Goal: Task Accomplishment & Management: Use online tool/utility

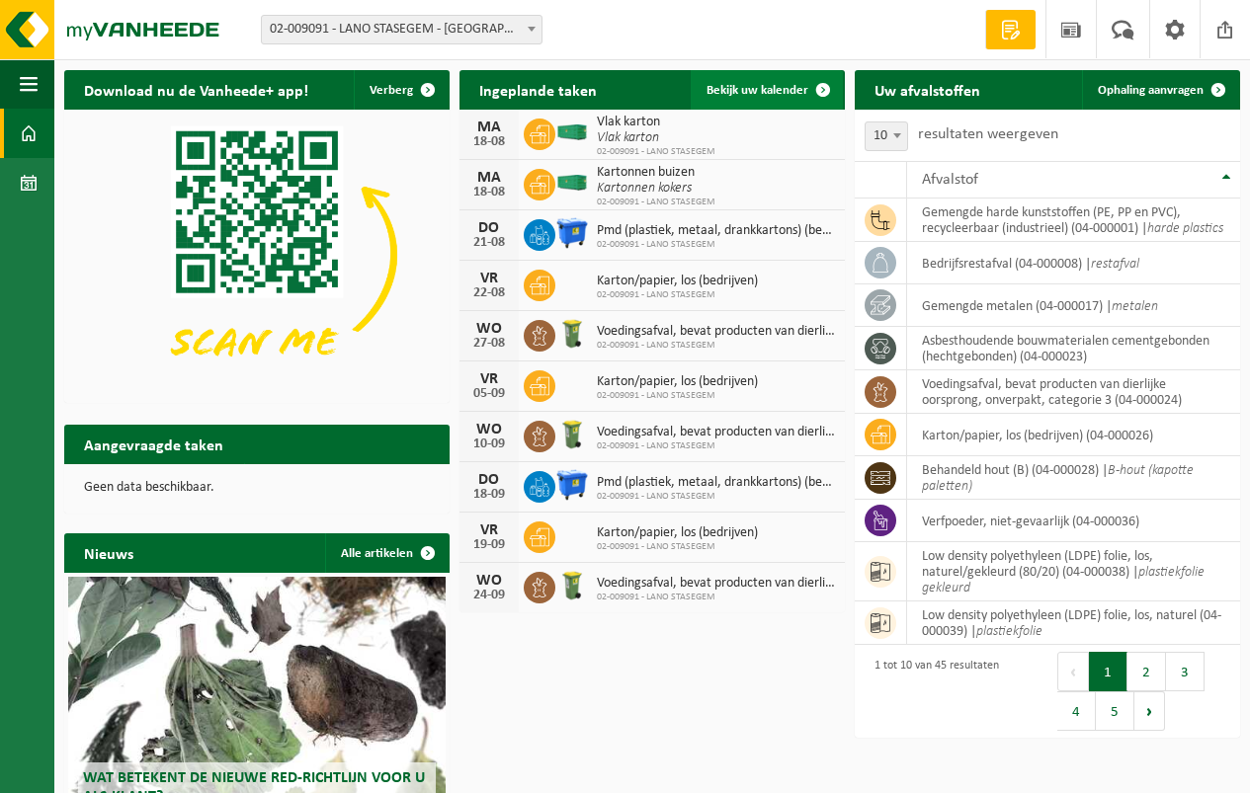
click at [740, 90] on span "Bekijk uw kalender" at bounding box center [757, 90] width 102 height 13
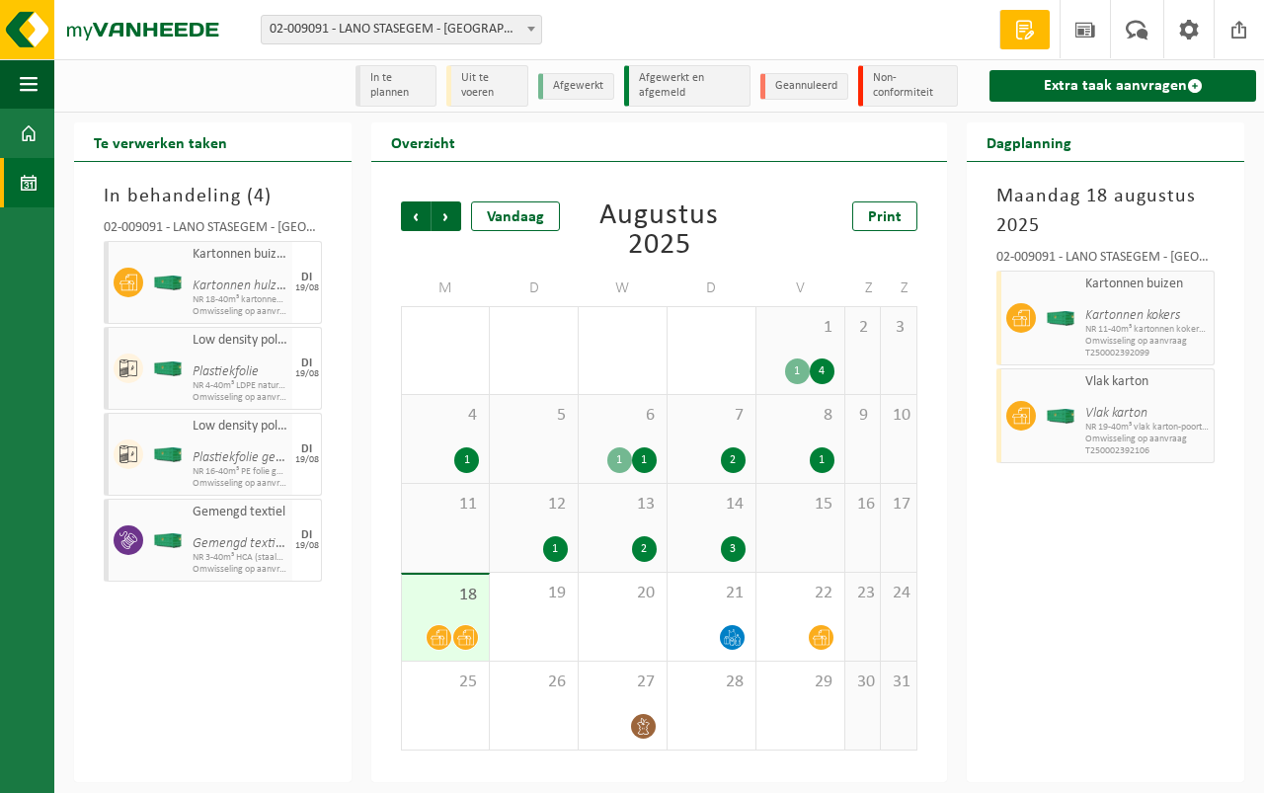
click at [441, 594] on span "18" at bounding box center [445, 596] width 67 height 22
click at [450, 591] on span "18" at bounding box center [445, 596] width 67 height 22
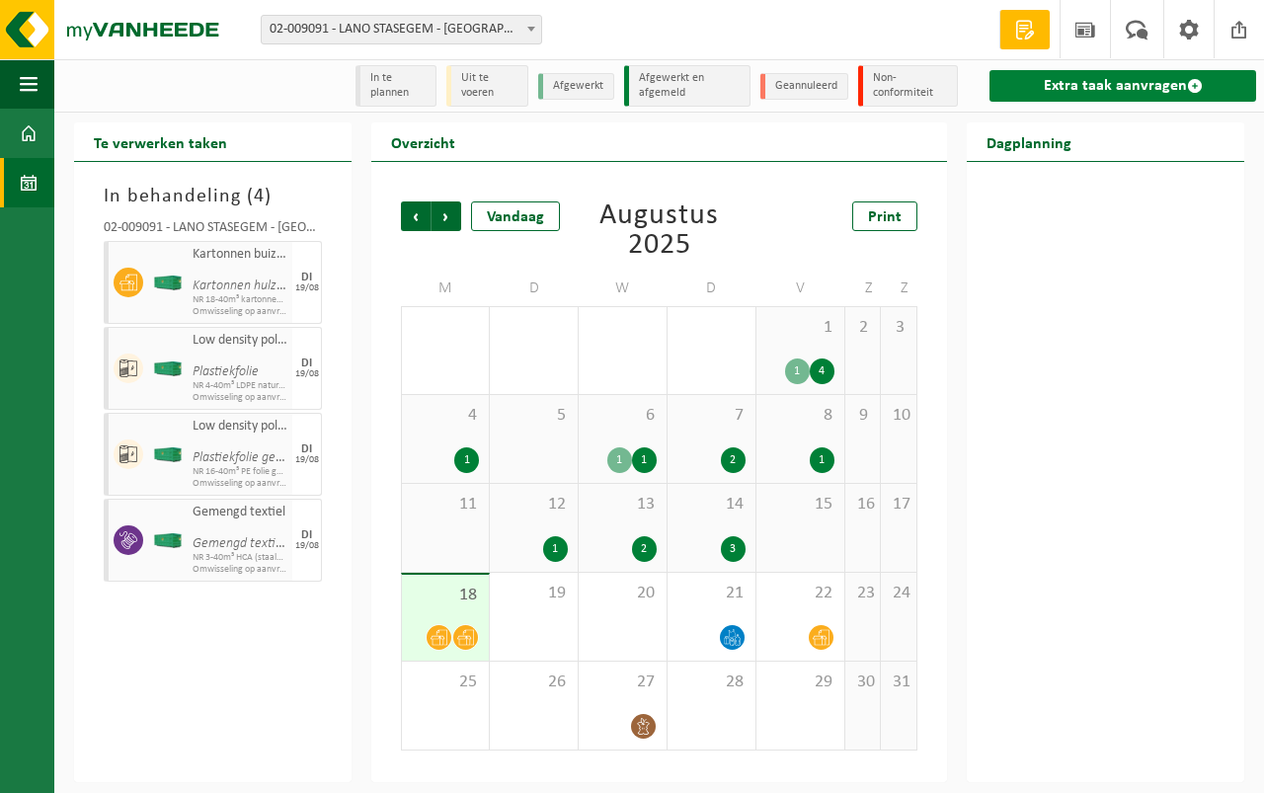
click at [1097, 84] on link "Extra taak aanvragen" at bounding box center [1123, 86] width 267 height 32
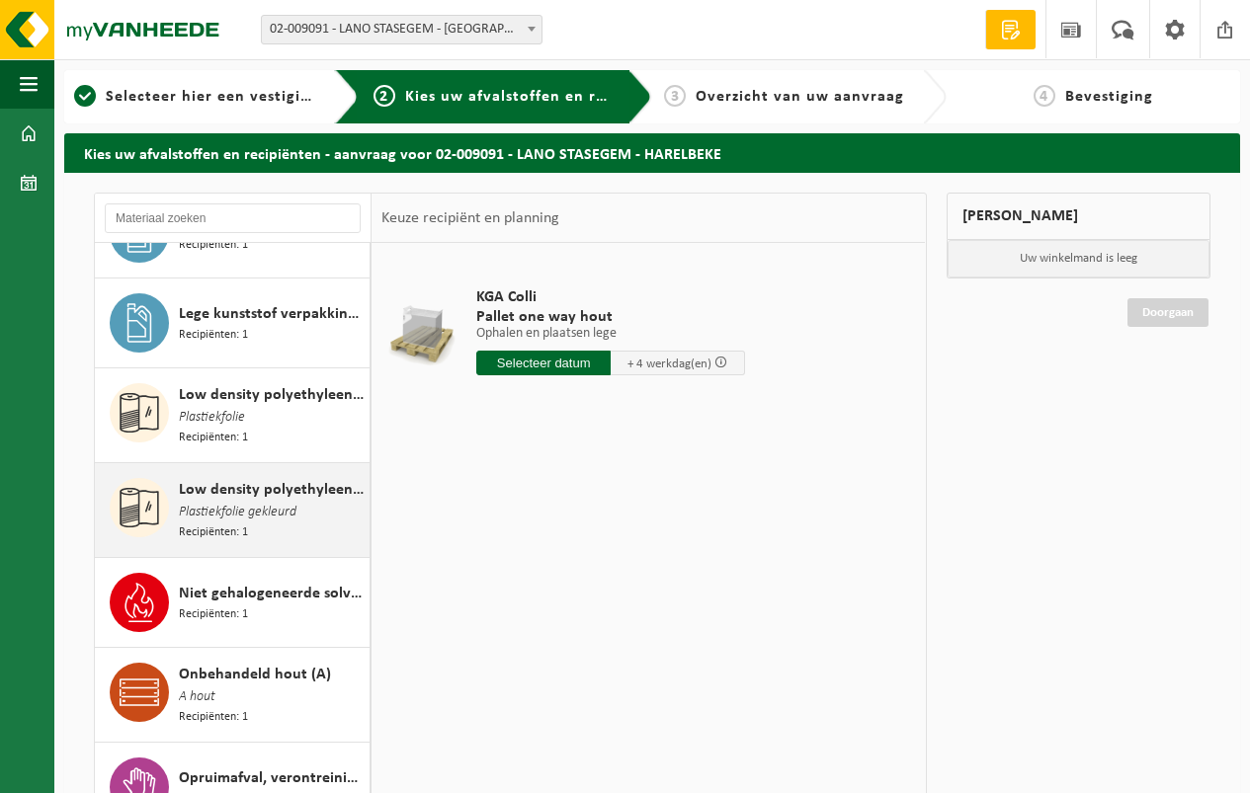
scroll to position [2173, 0]
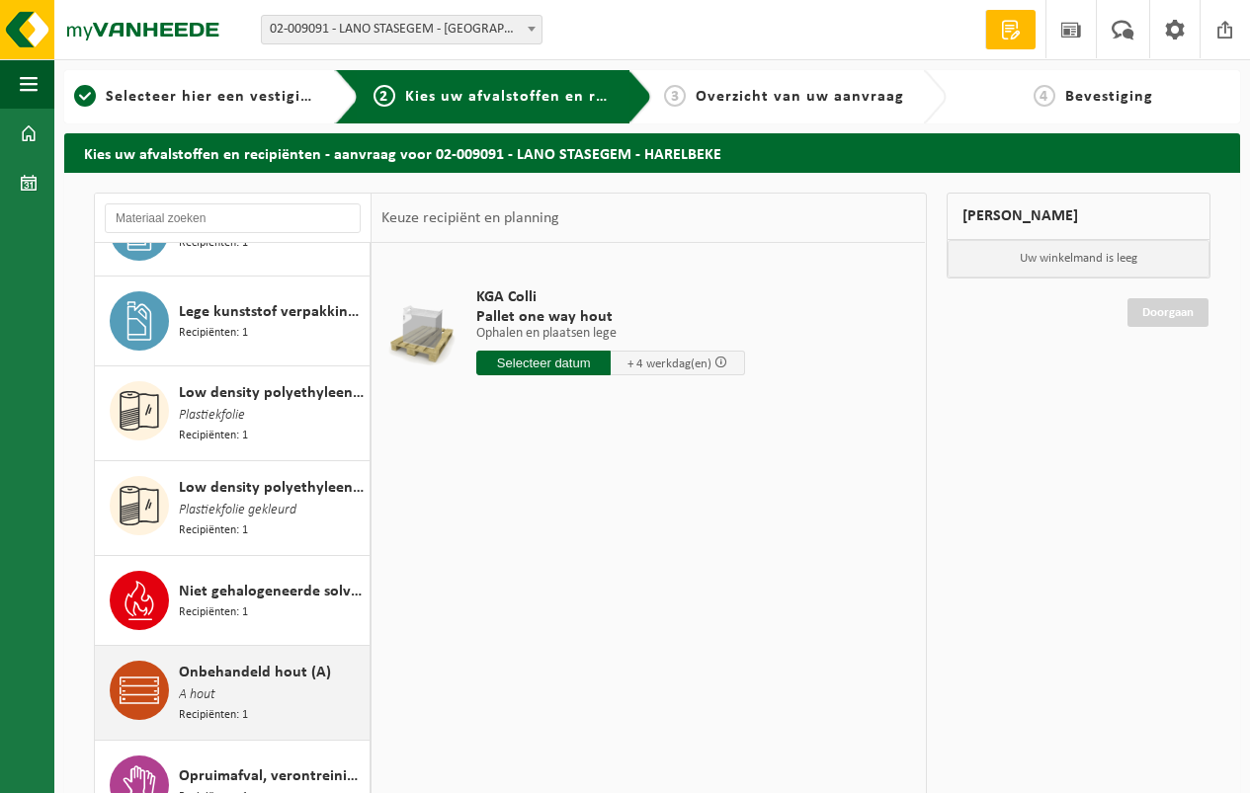
click at [245, 661] on span "Onbehandeld hout (A)" at bounding box center [255, 673] width 152 height 24
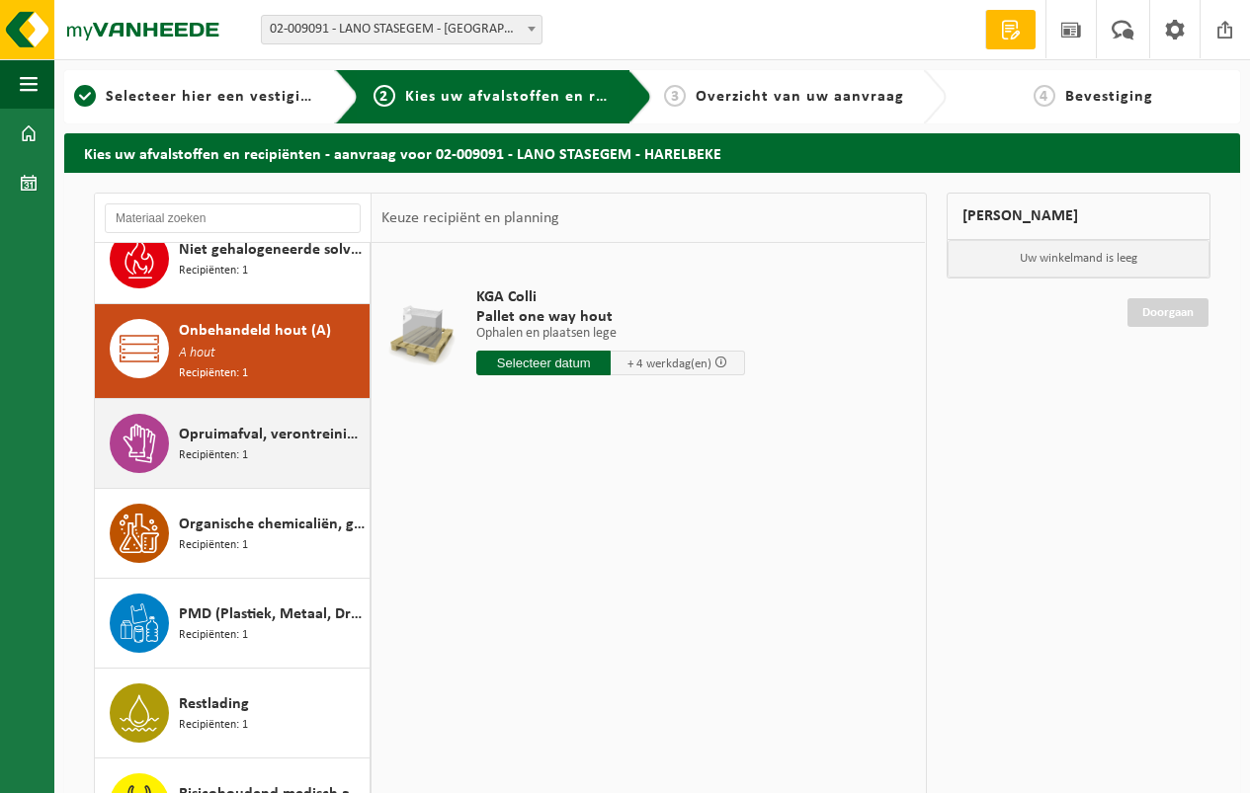
scroll to position [2541, 0]
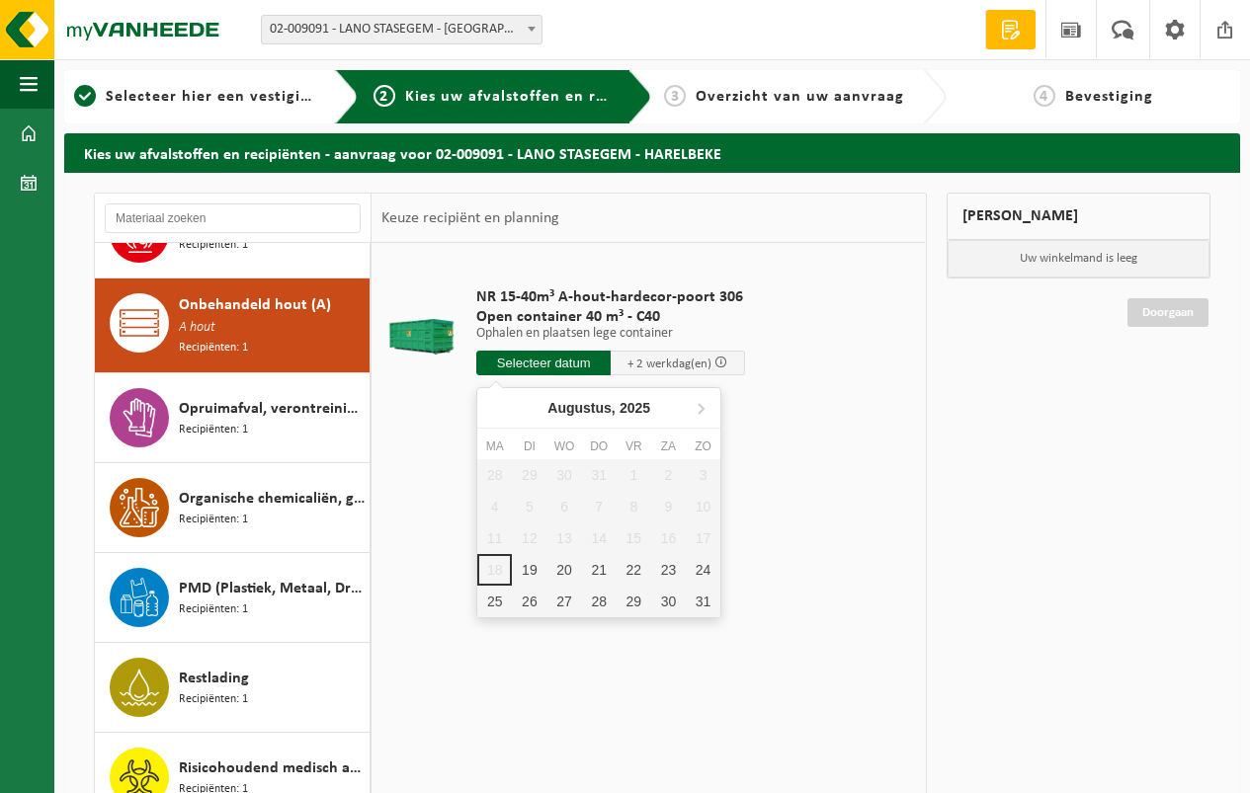
click at [538, 359] on input "text" at bounding box center [543, 363] width 134 height 25
click at [525, 563] on div "19" at bounding box center [529, 570] width 35 height 32
type input "Van 2025-08-19"
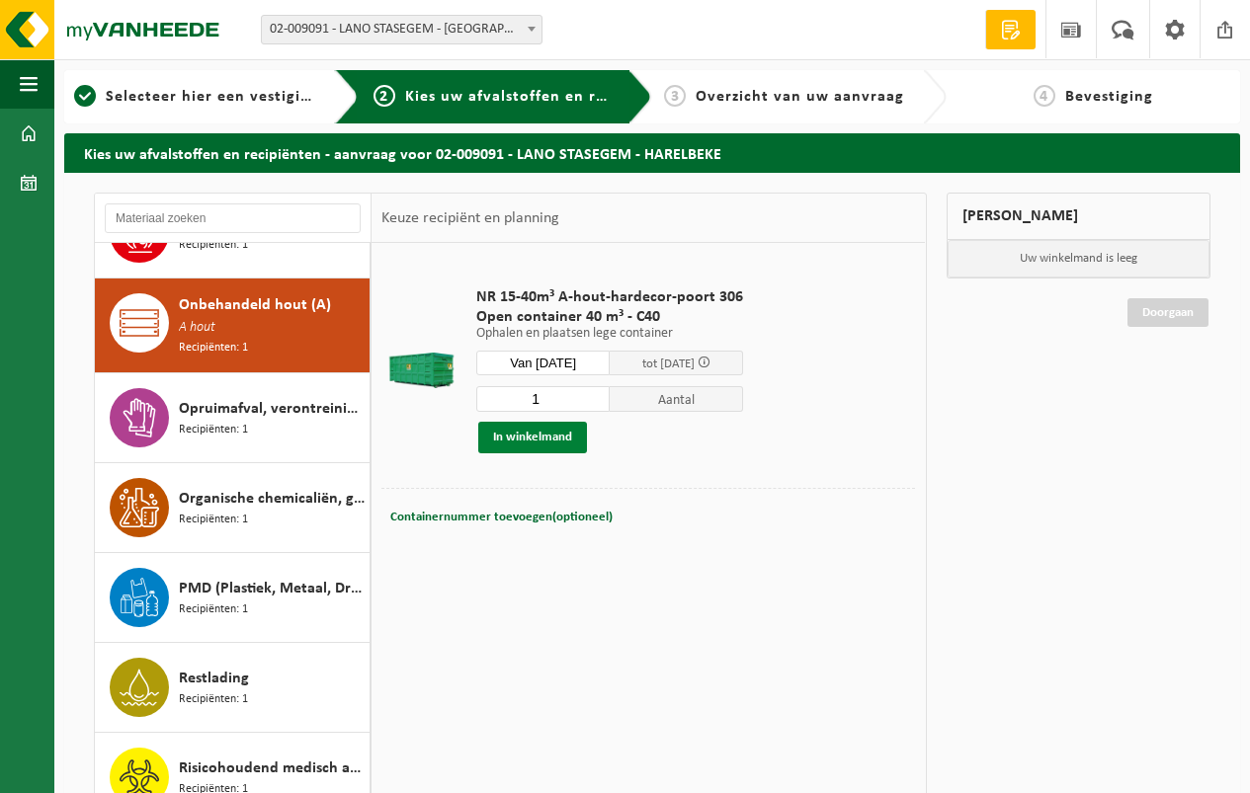
click at [526, 431] on button "In winkelmand" at bounding box center [532, 438] width 109 height 32
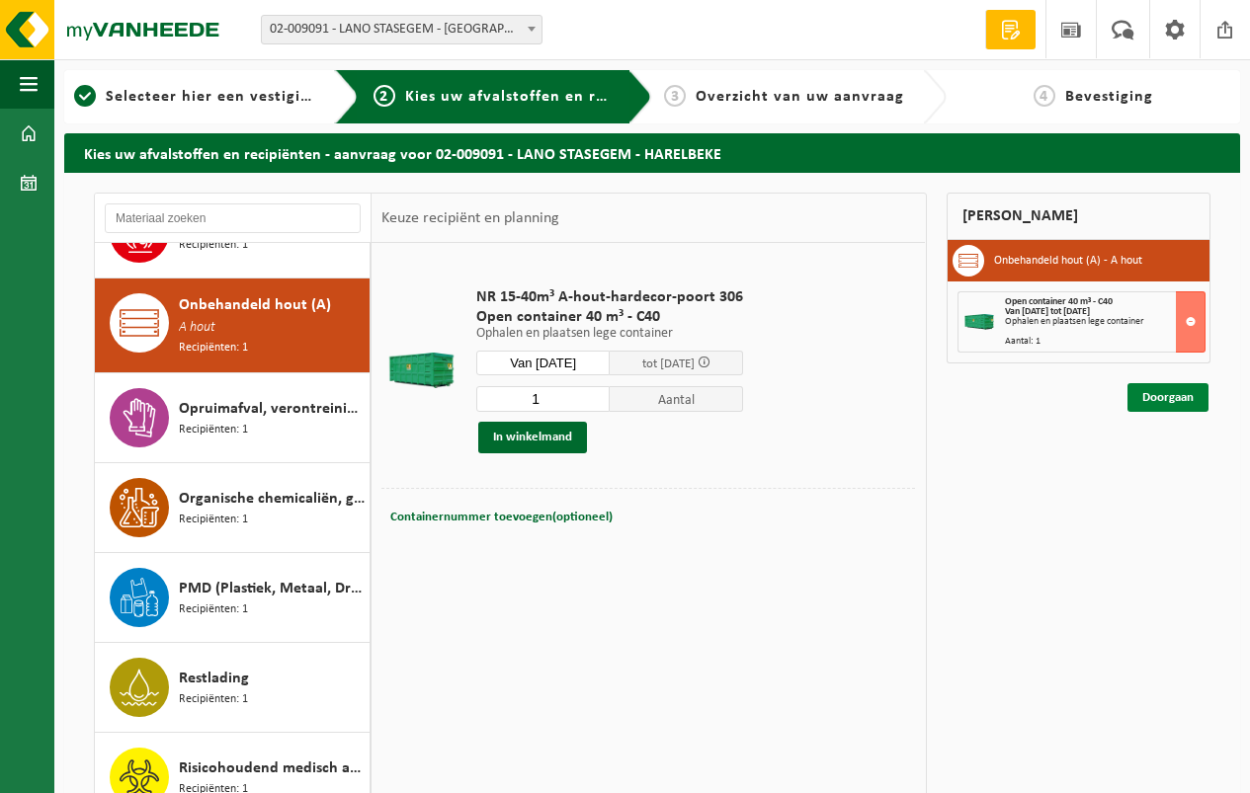
click at [1161, 391] on link "Doorgaan" at bounding box center [1167, 397] width 81 height 29
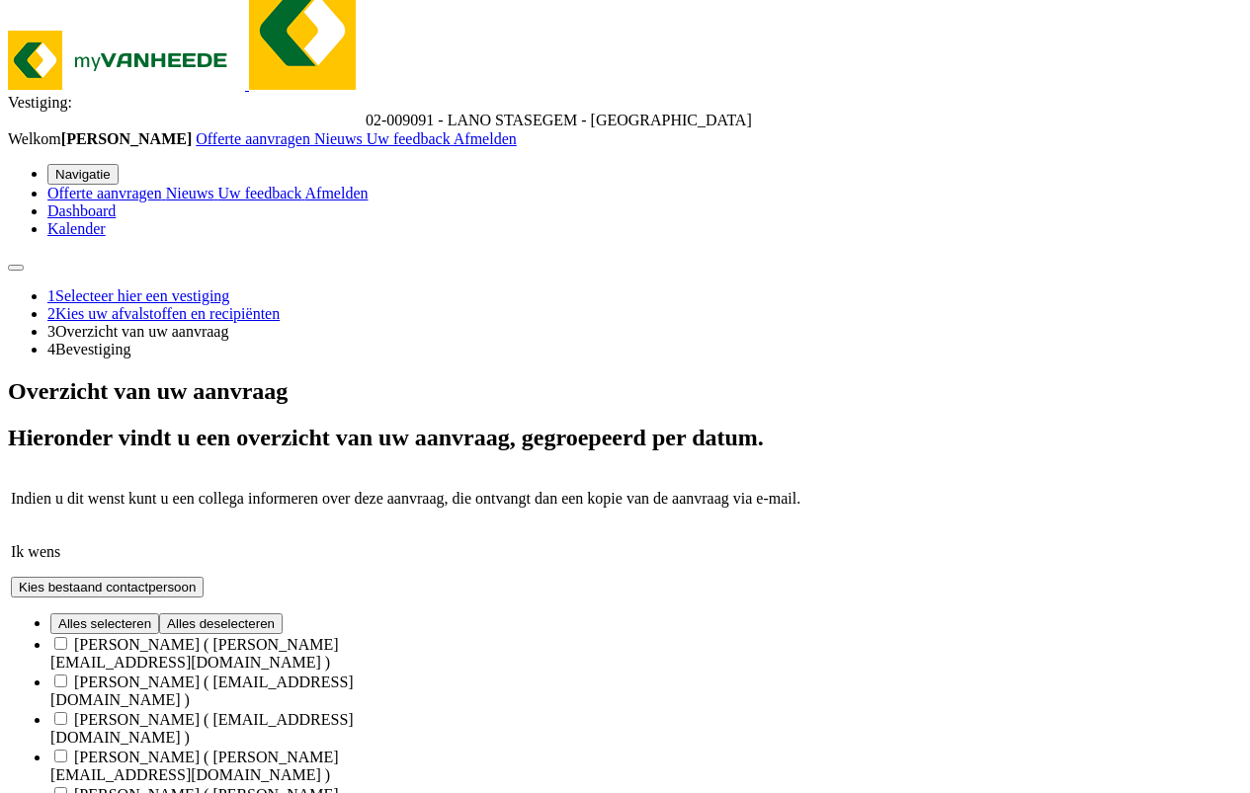
scroll to position [54, 0]
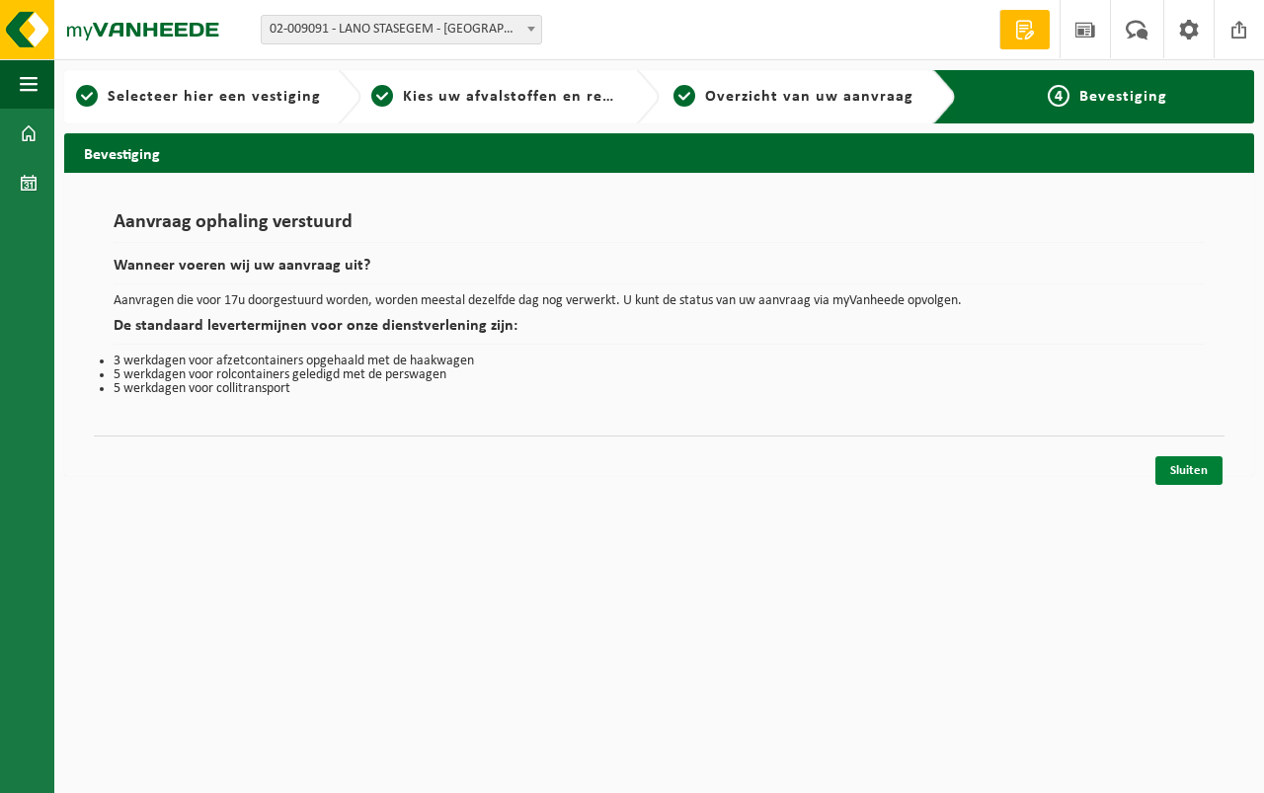
click at [1188, 464] on link "Sluiten" at bounding box center [1189, 470] width 67 height 29
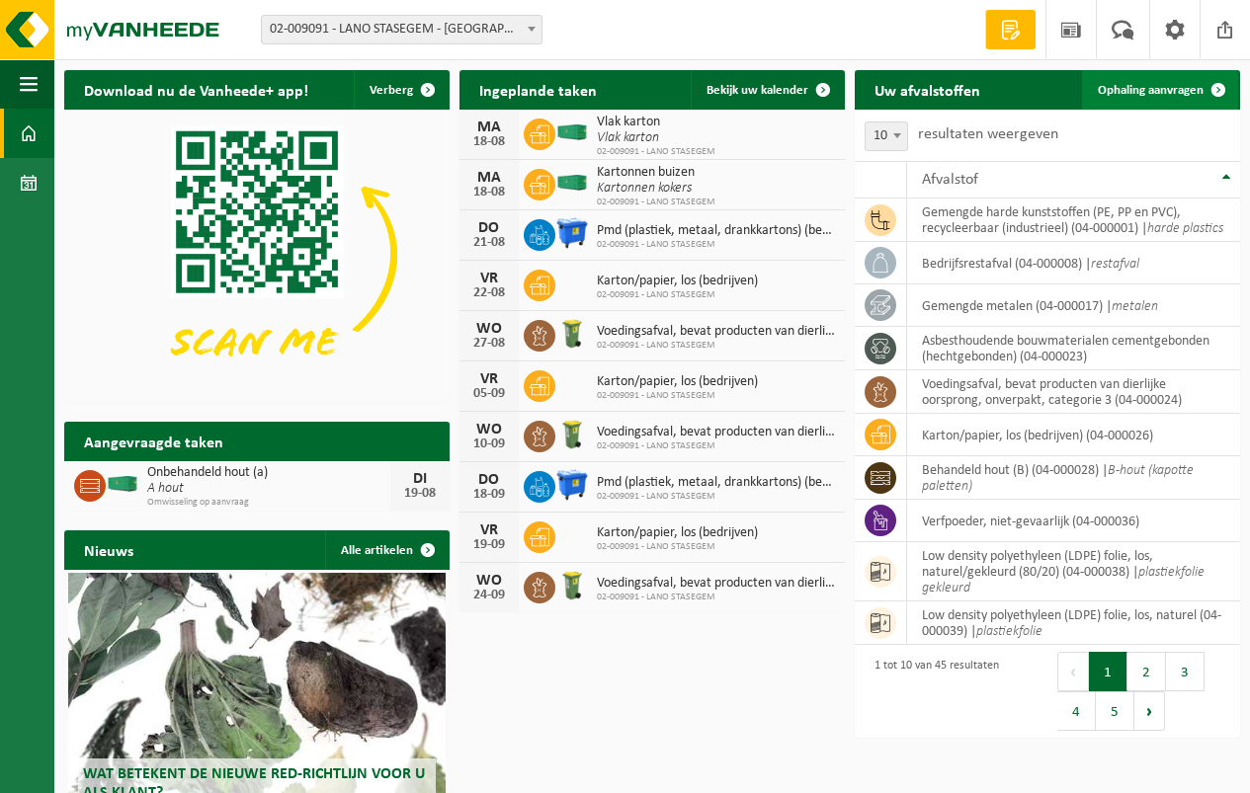
click at [1149, 91] on span "Ophaling aanvragen" at bounding box center [1150, 90] width 106 height 13
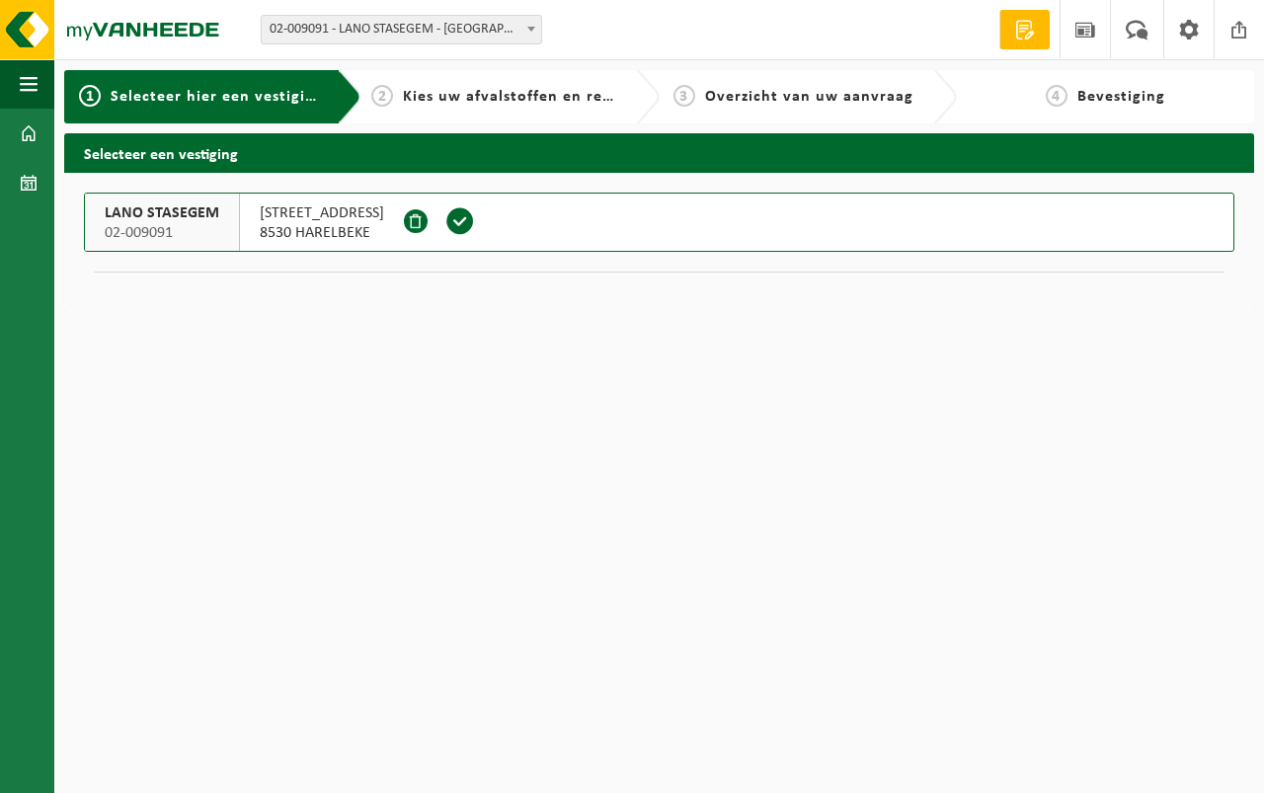
click at [445, 218] on span at bounding box center [460, 221] width 30 height 30
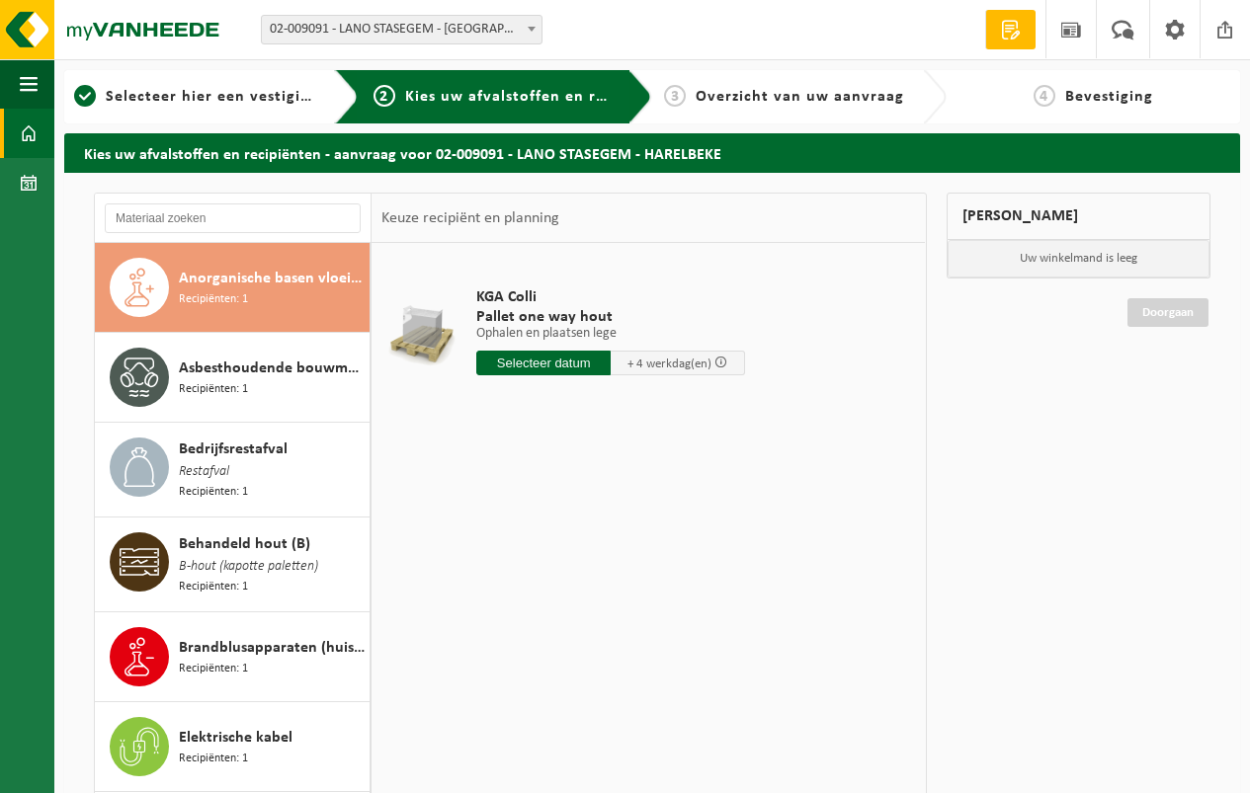
click at [27, 128] on span at bounding box center [29, 133] width 18 height 49
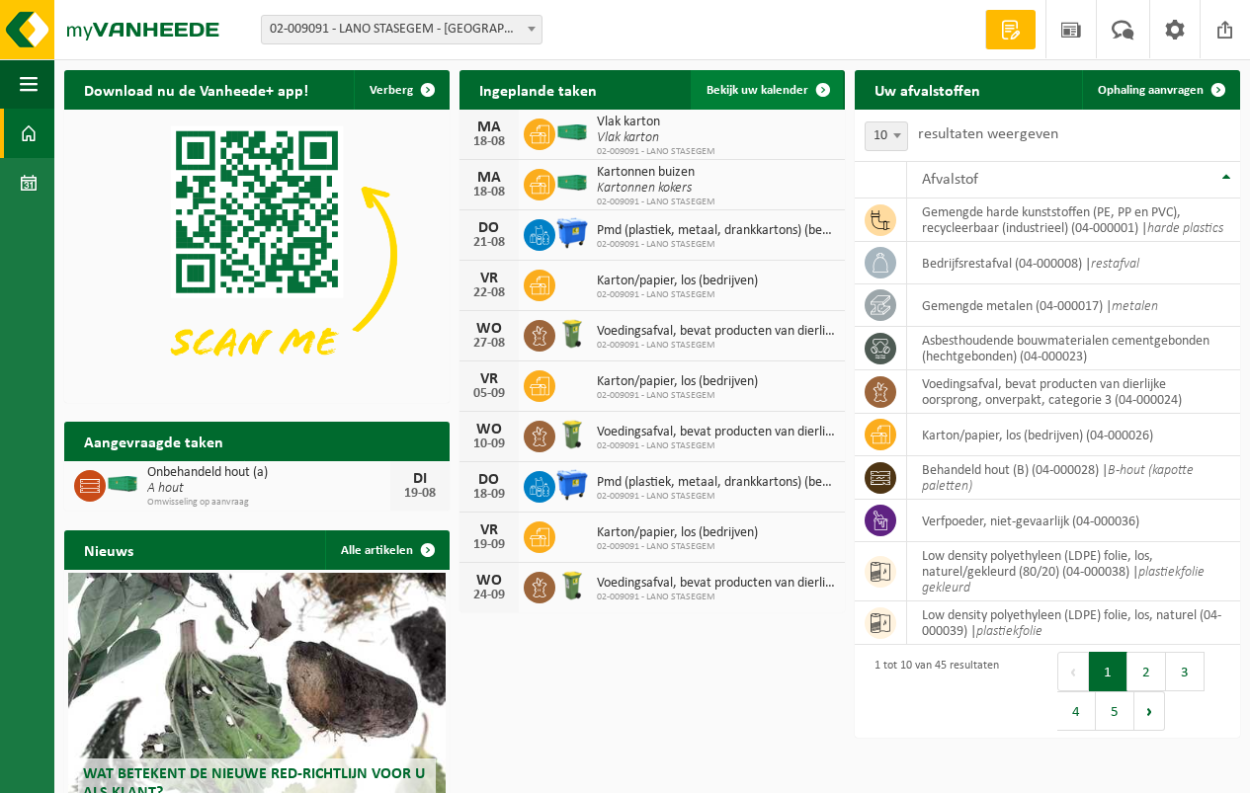
click at [738, 87] on span "Bekijk uw kalender" at bounding box center [757, 90] width 102 height 13
